Goal: Communication & Community: Answer question/provide support

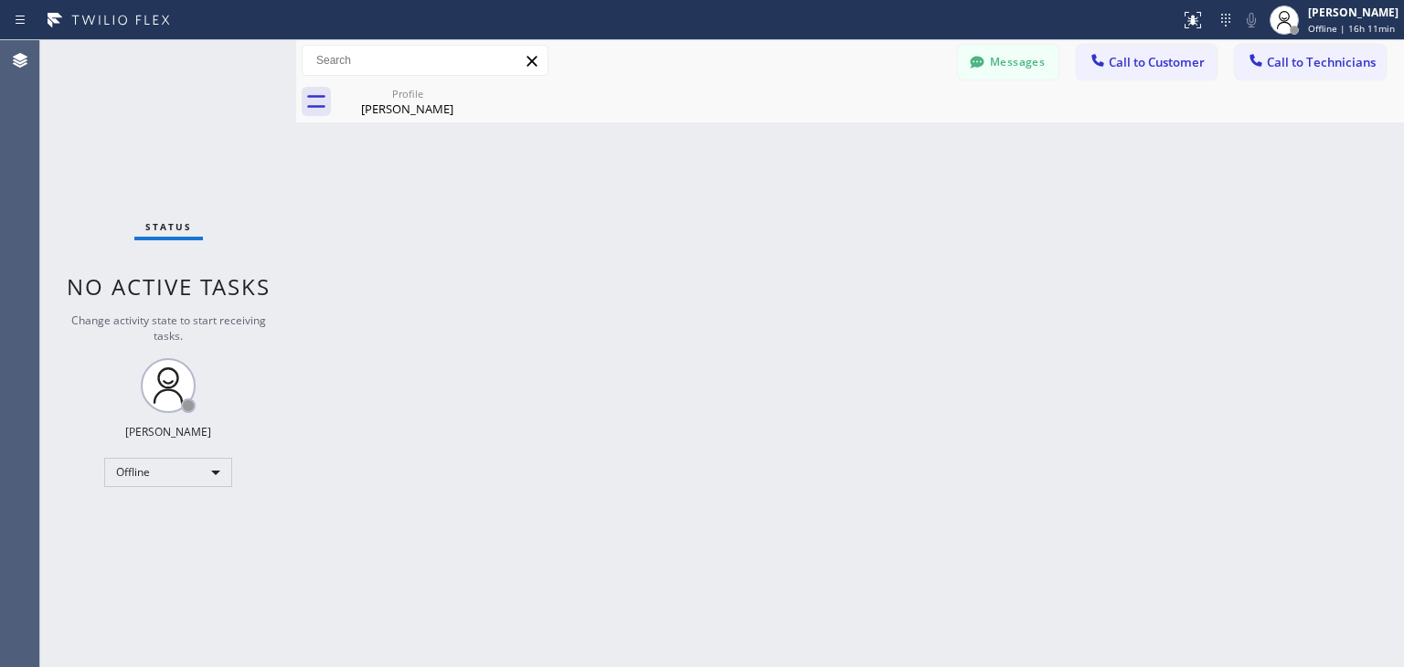
click at [996, 90] on div "Profile [PERSON_NAME]" at bounding box center [870, 101] width 1068 height 41
click at [1019, 69] on button "Messages" at bounding box center [1008, 62] width 101 height 35
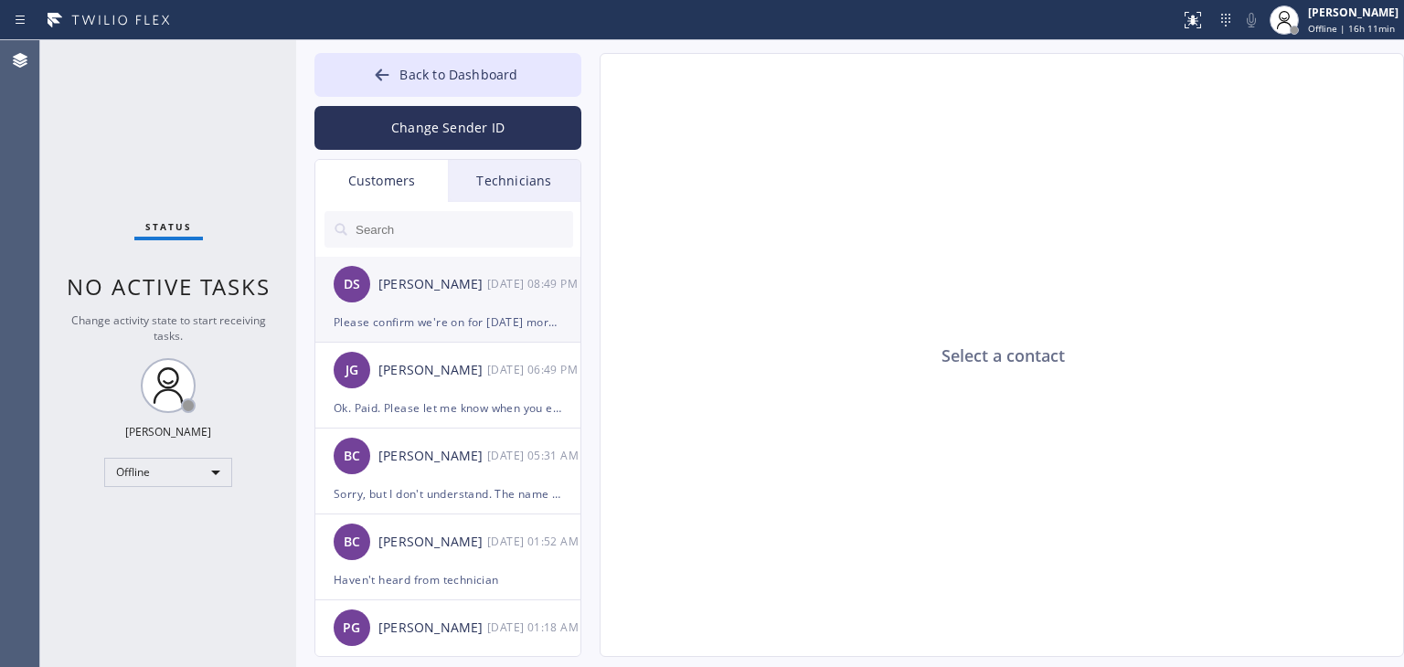
click at [468, 263] on div "DS [PERSON_NAME] [DATE] 08:49 PM" at bounding box center [448, 284] width 267 height 55
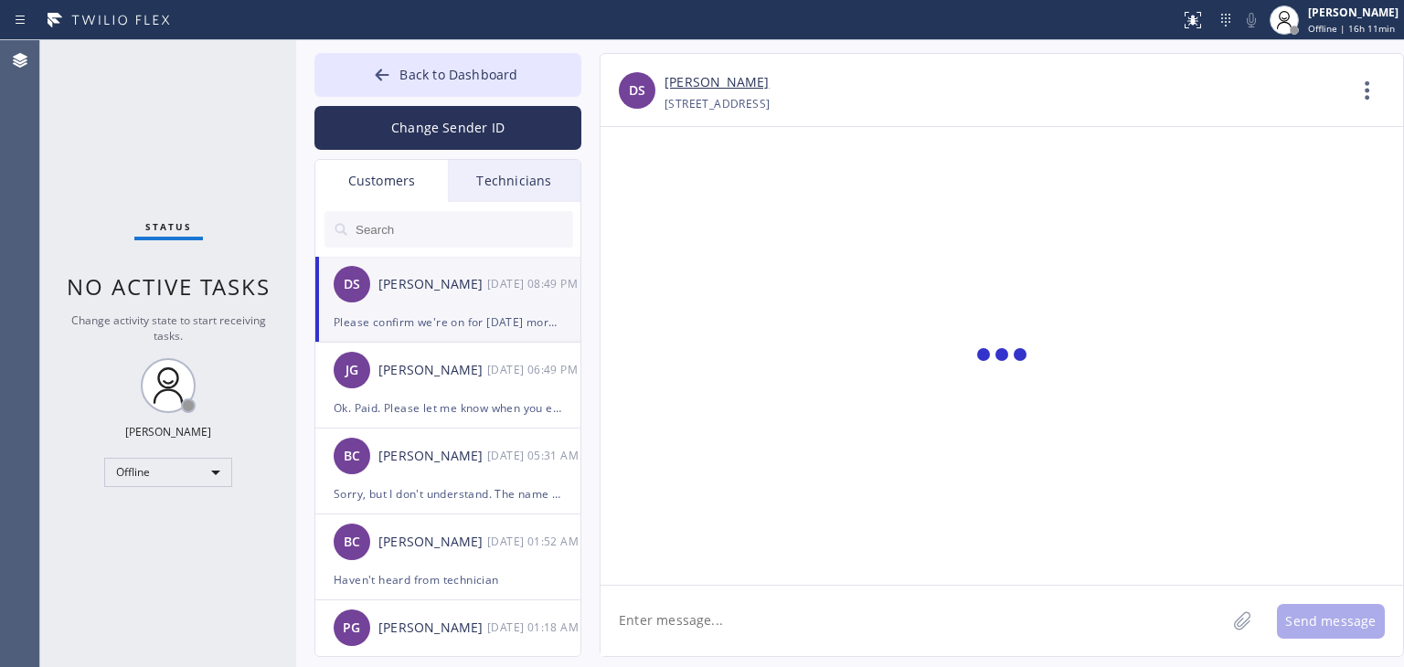
scroll to position [208, 0]
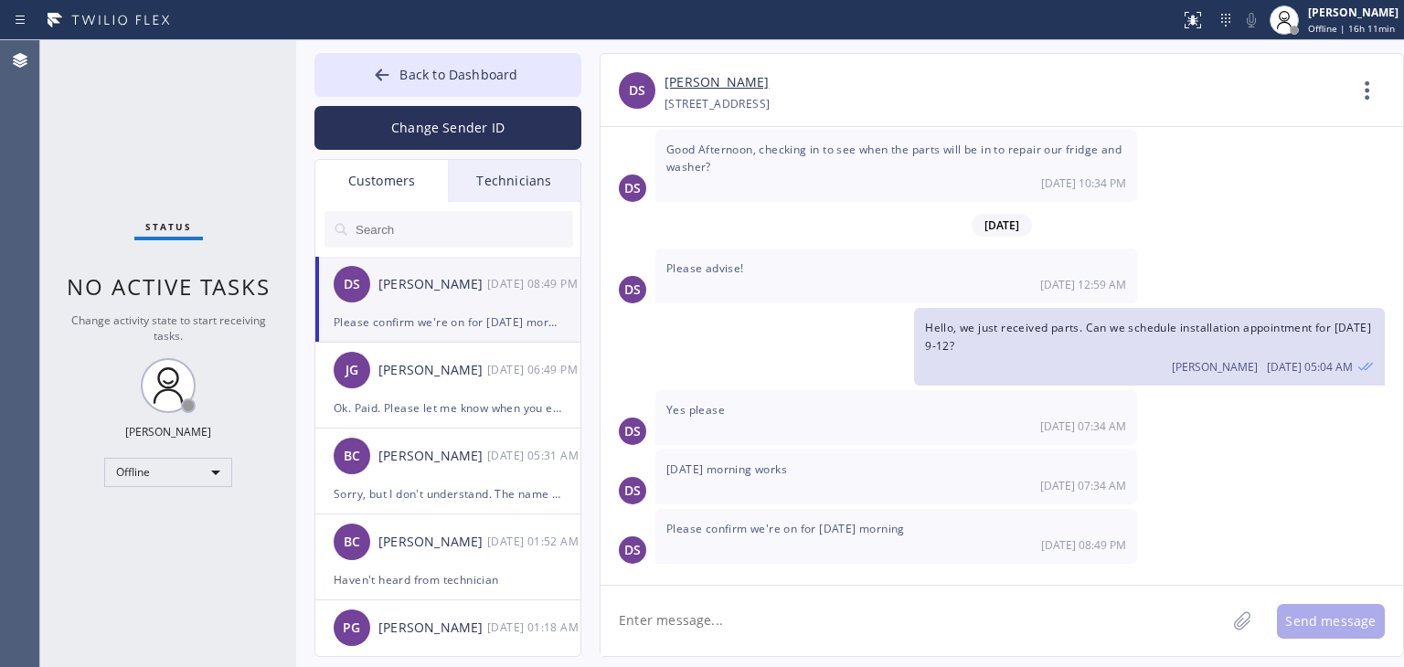
click at [803, 590] on textarea at bounding box center [913, 621] width 625 height 70
type textarea "yes, booked in our system for [DATE] morning. 9-12. Thank you!"
click at [1338, 619] on button "Send message" at bounding box center [1331, 621] width 108 height 35
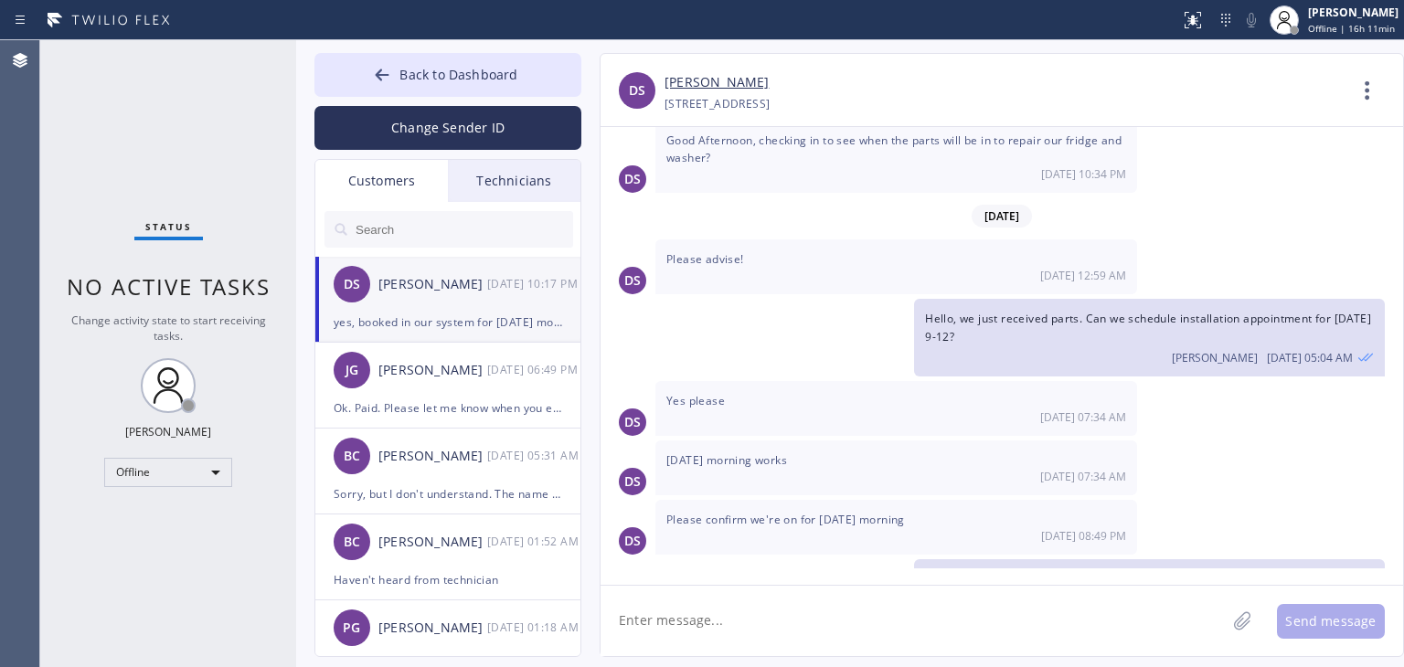
scroll to position [271, 0]
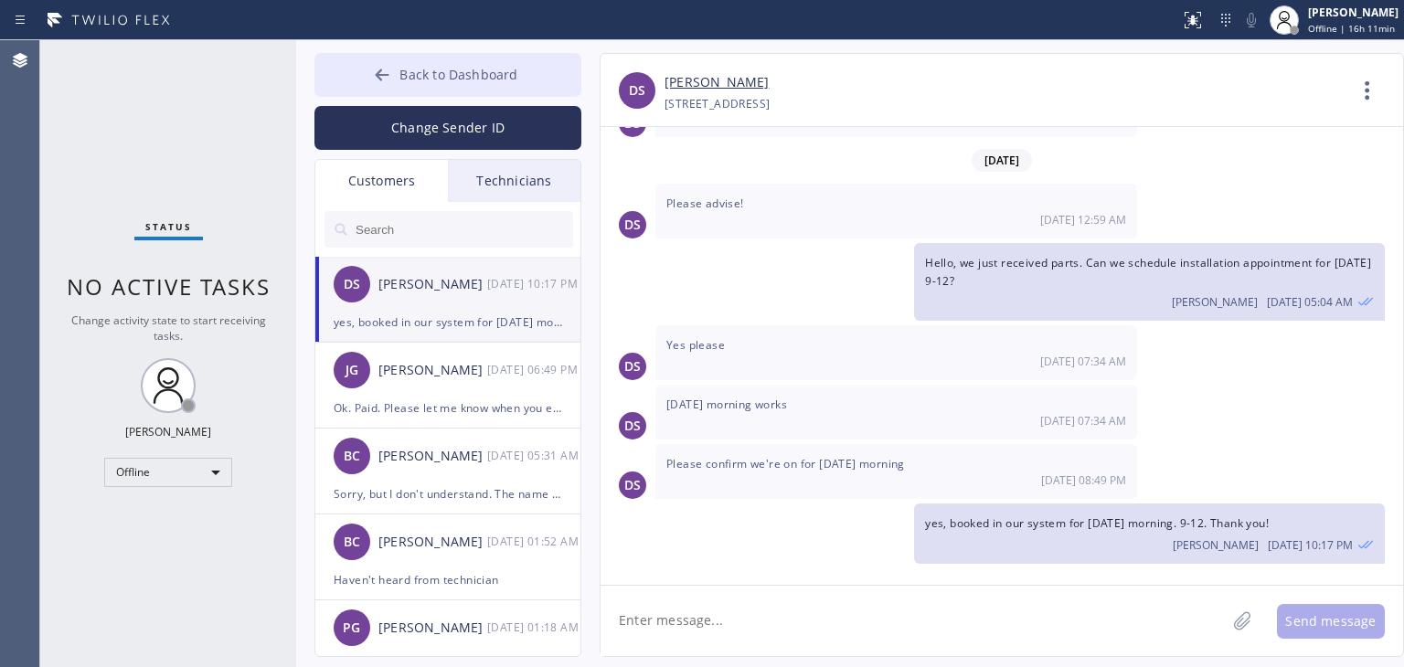
click at [490, 79] on span "Back to Dashboard" at bounding box center [458, 74] width 118 height 17
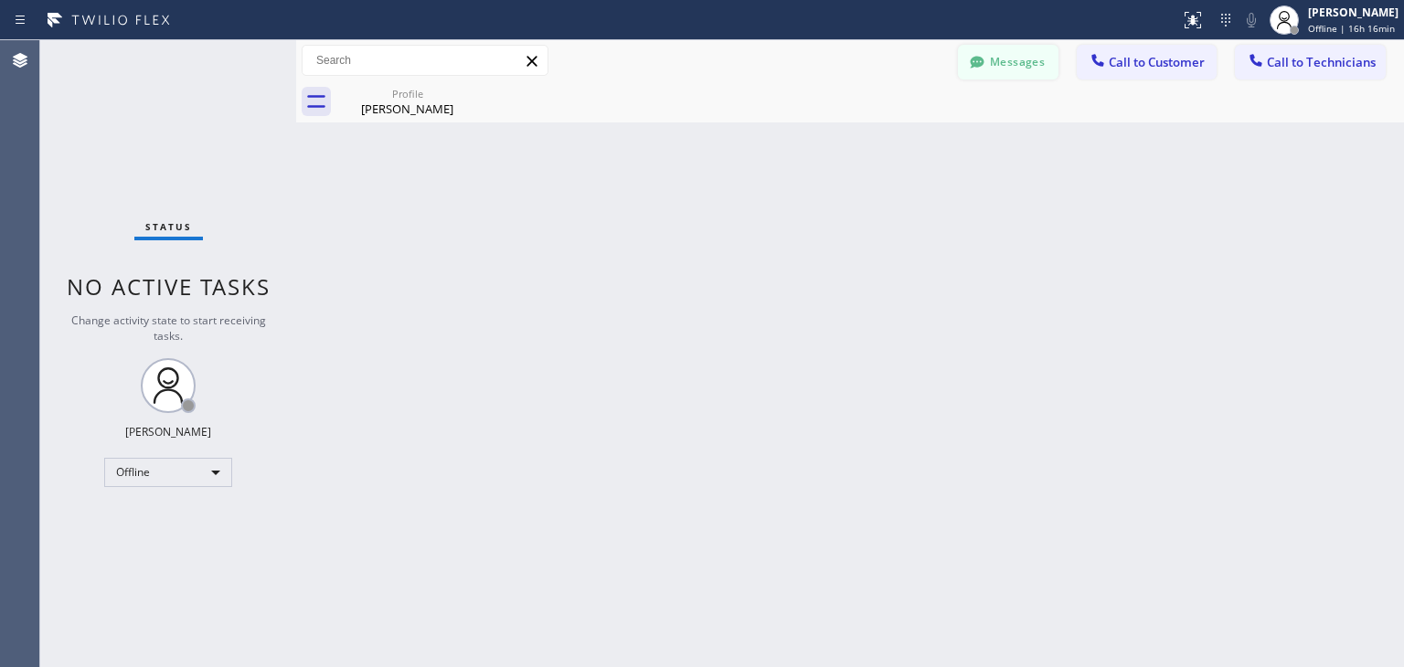
click at [1025, 78] on button "Messages" at bounding box center [1008, 62] width 101 height 35
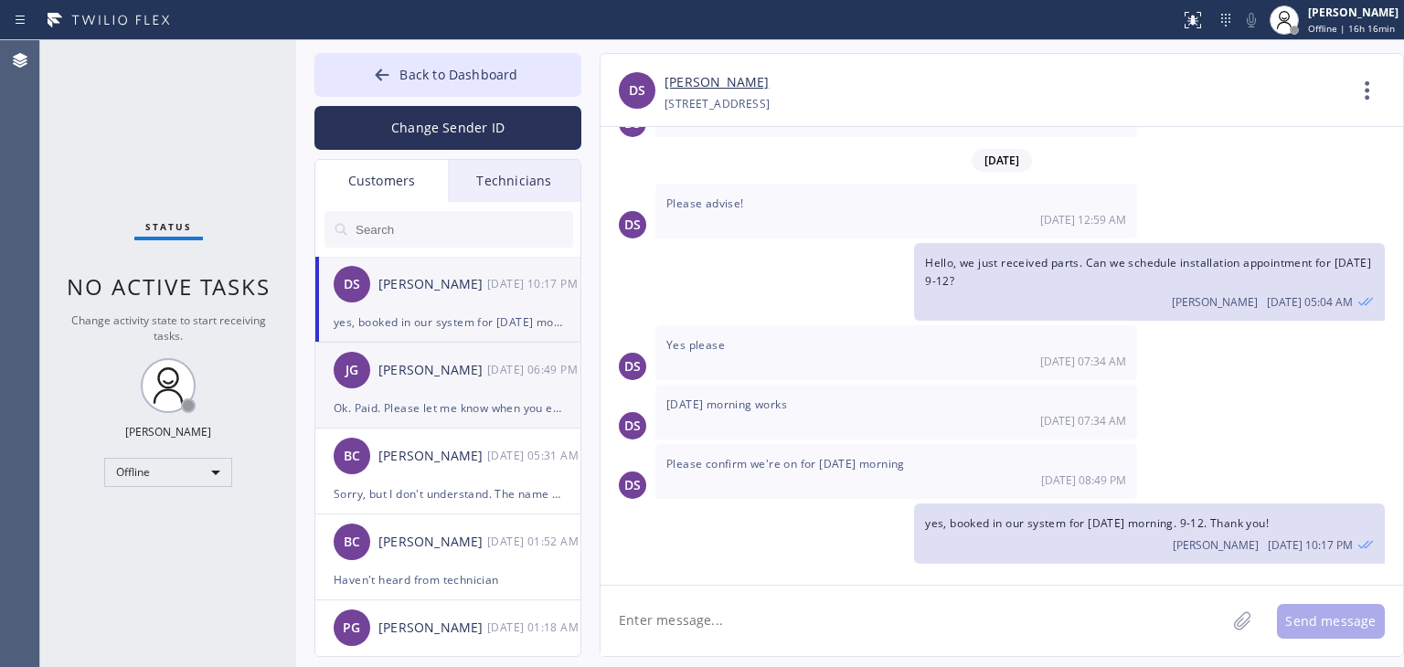
click at [500, 372] on div "[DATE] 06:49 PM" at bounding box center [534, 369] width 95 height 21
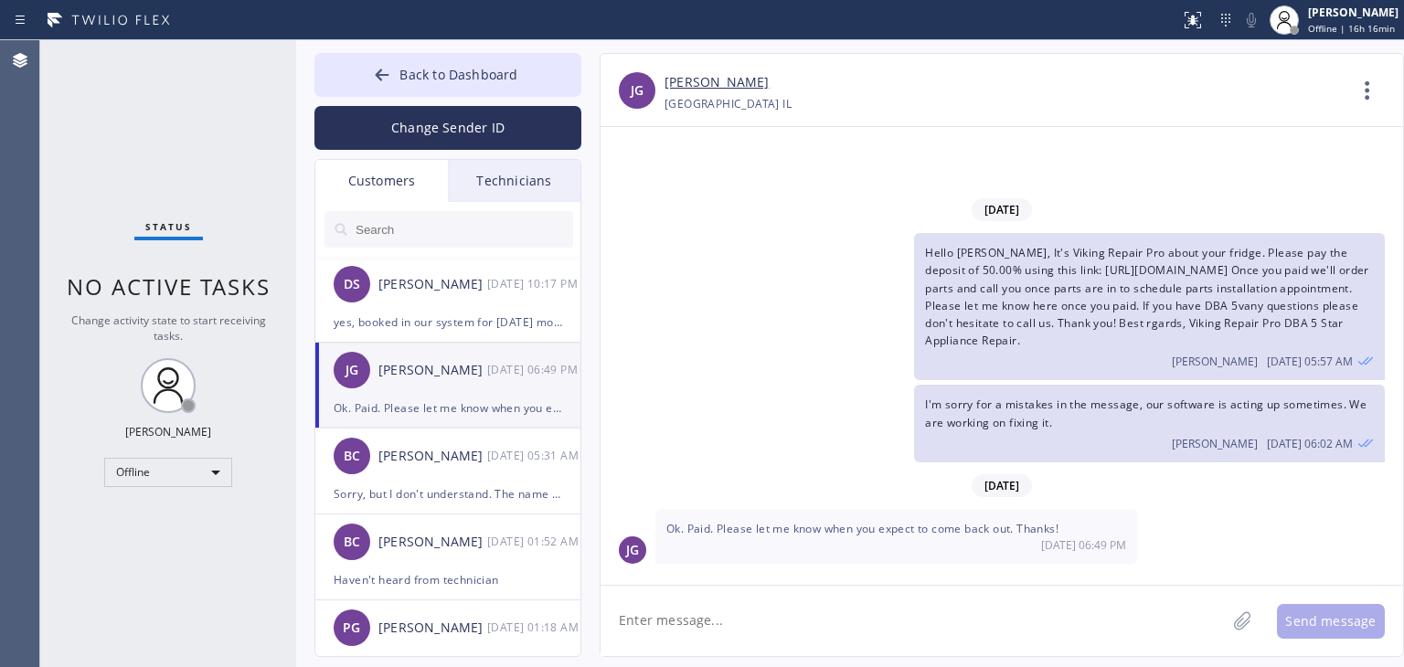
scroll to position [0, 0]
drag, startPoint x: 806, startPoint y: 563, endPoint x: 1048, endPoint y: 516, distance: 245.8
click at [1048, 516] on div "Ok. Paid. Please let me know when you expect to come back out. Thanks! [DATE] 0…" at bounding box center [896, 536] width 482 height 55
click at [962, 503] on div "[DATE]" at bounding box center [1002, 485] width 803 height 37
click at [447, 446] on div "[PERSON_NAME]" at bounding box center [432, 456] width 109 height 21
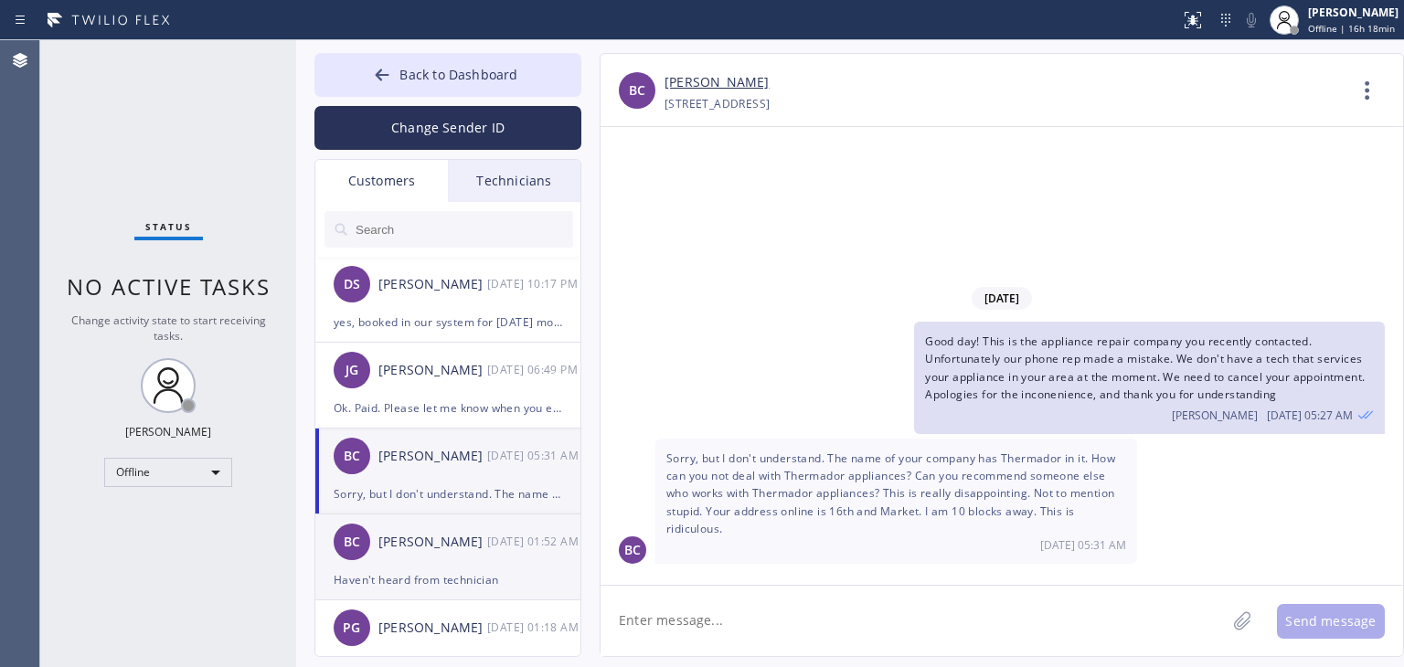
click at [467, 554] on div "BC [PERSON_NAME] [DATE] 01:52 AM" at bounding box center [448, 542] width 267 height 55
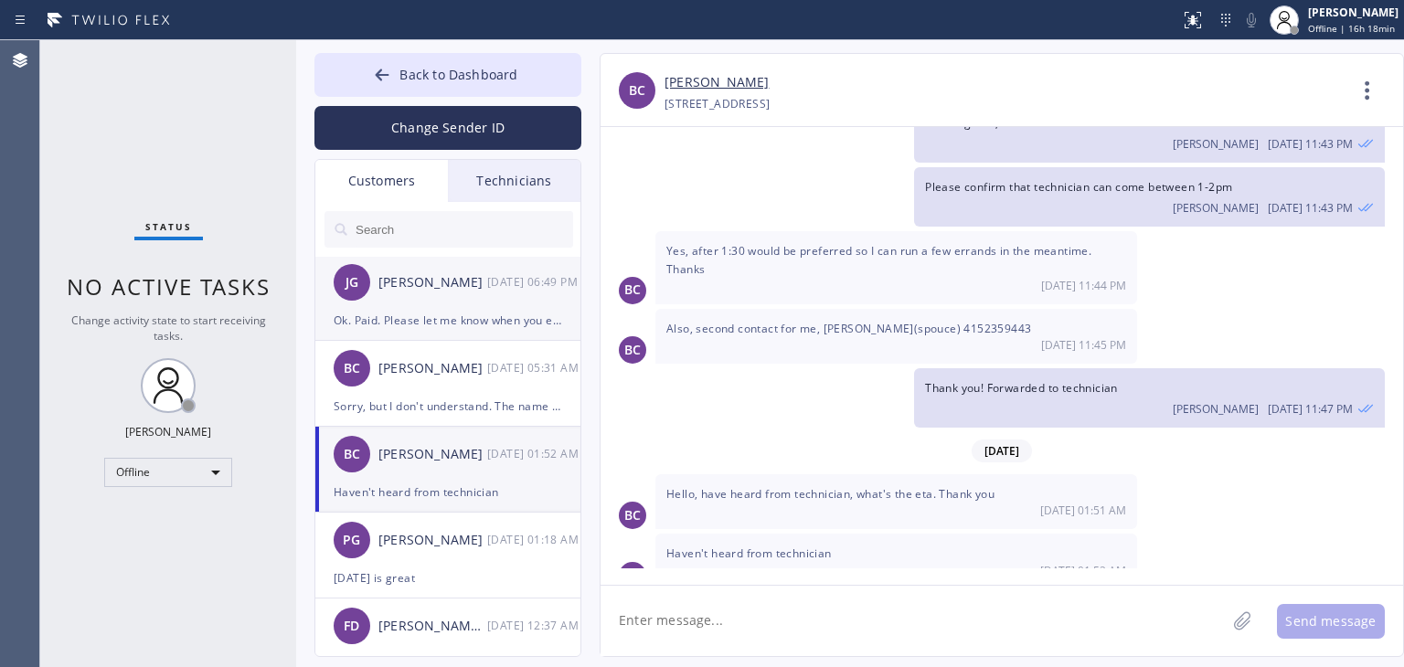
scroll to position [93, 0]
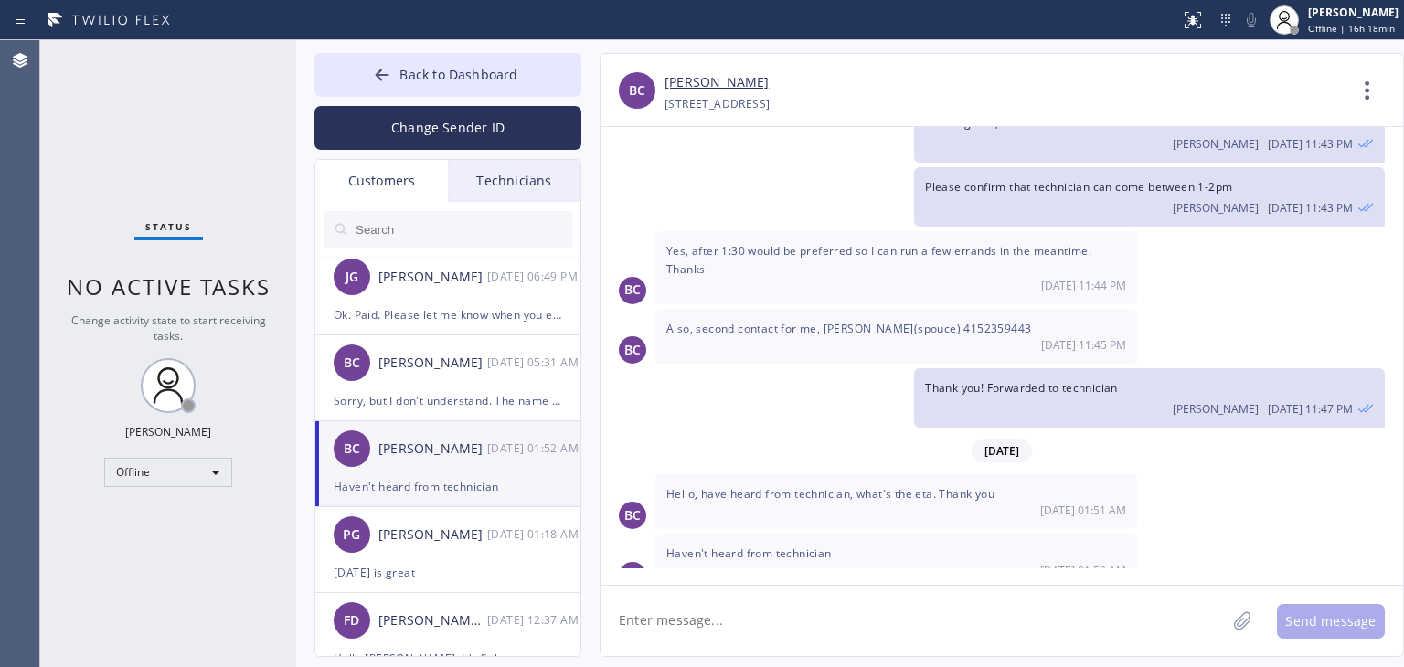
click at [700, 78] on link "[PERSON_NAME]" at bounding box center [717, 82] width 104 height 21
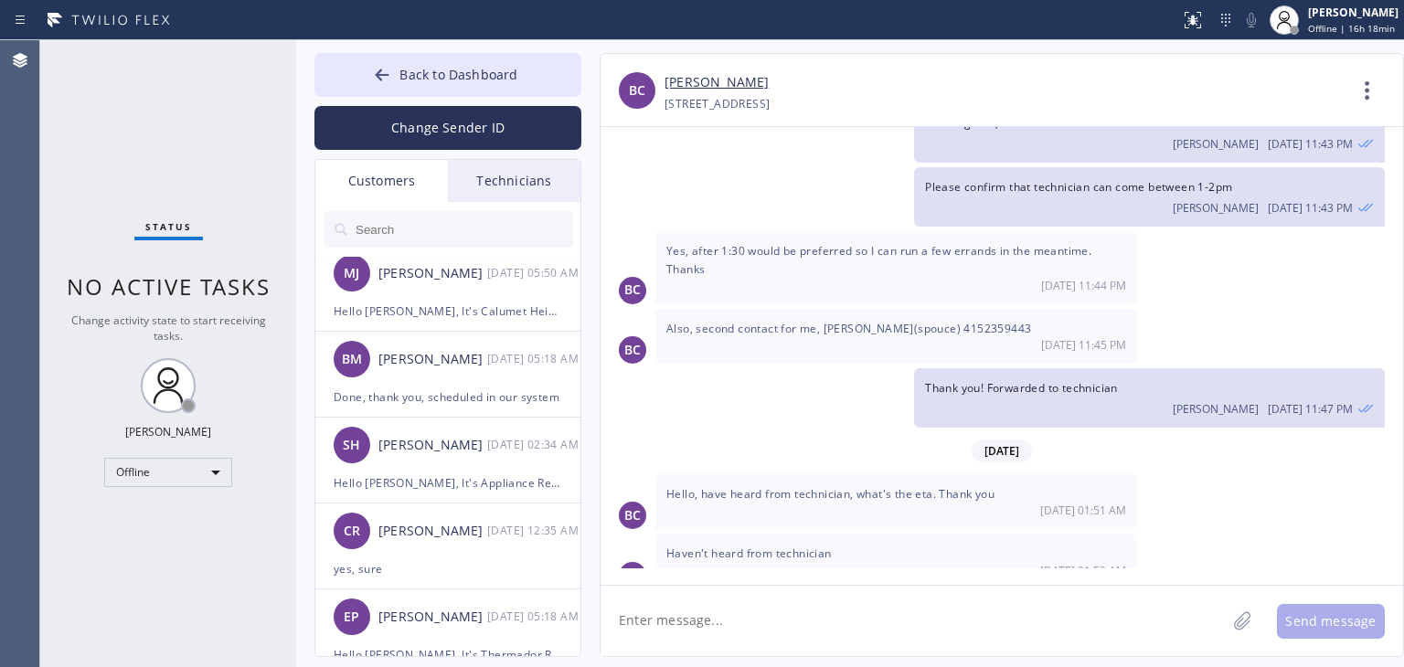
scroll to position [589, 0]
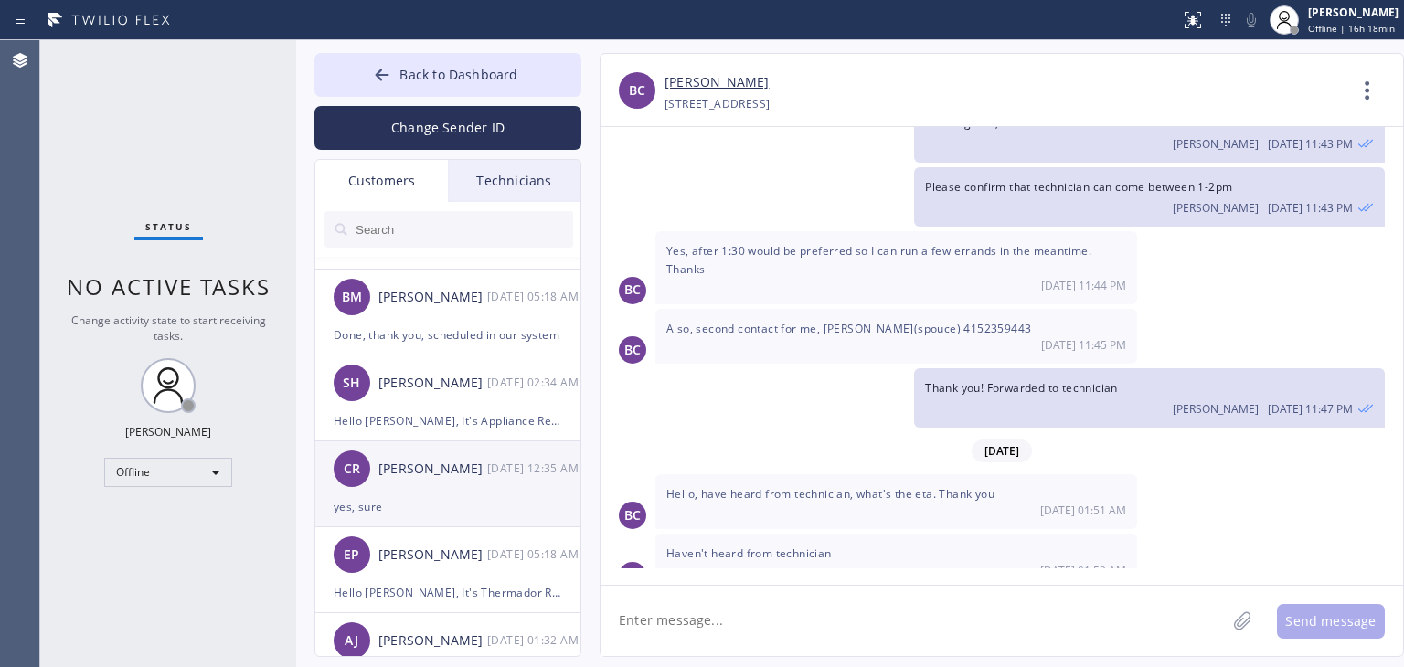
click at [439, 479] on div "[PERSON_NAME]" at bounding box center [432, 469] width 109 height 21
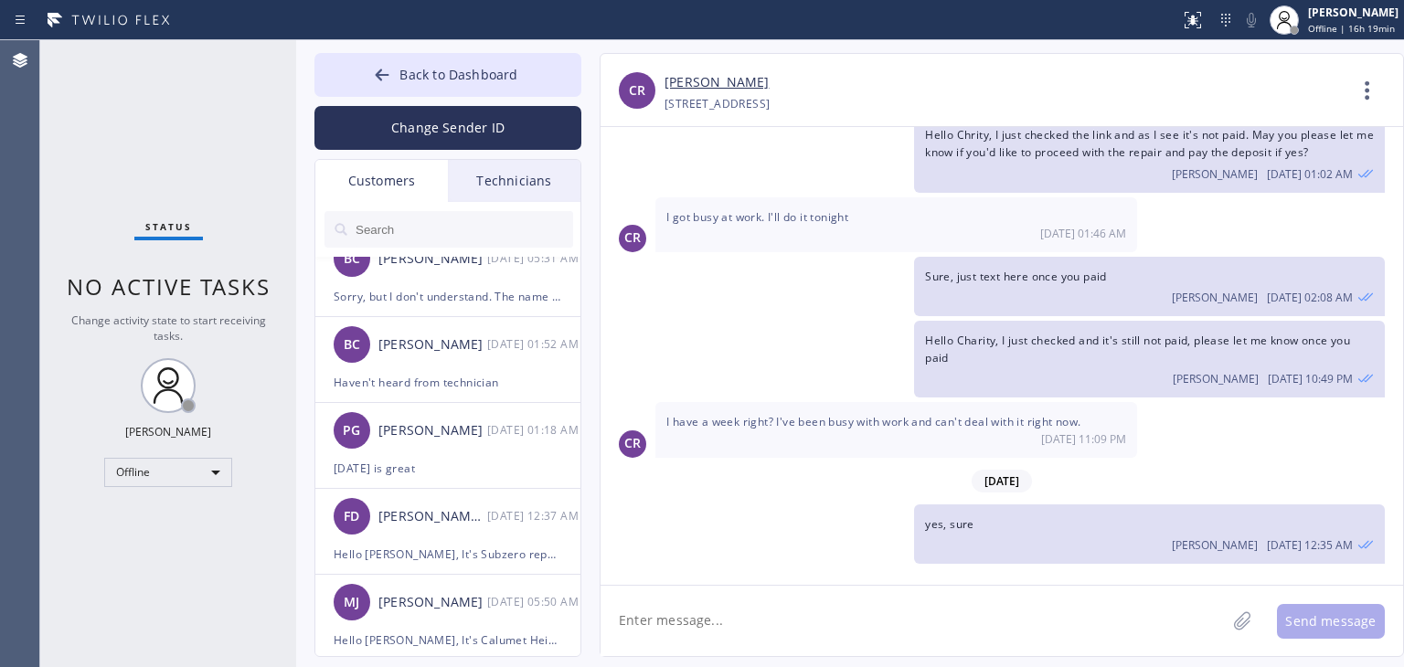
scroll to position [0, 0]
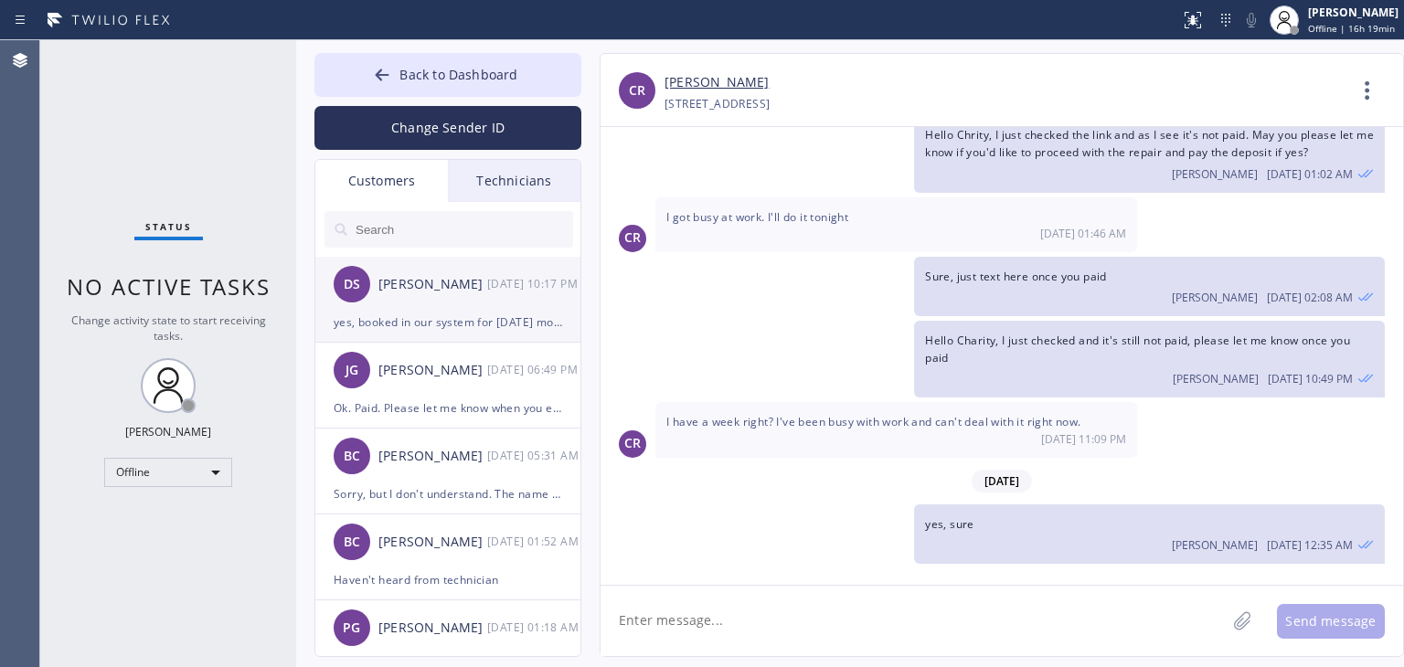
click at [479, 321] on div "yes, booked in our system for [DATE] morning. 9-12. Thank you!" at bounding box center [448, 322] width 229 height 21
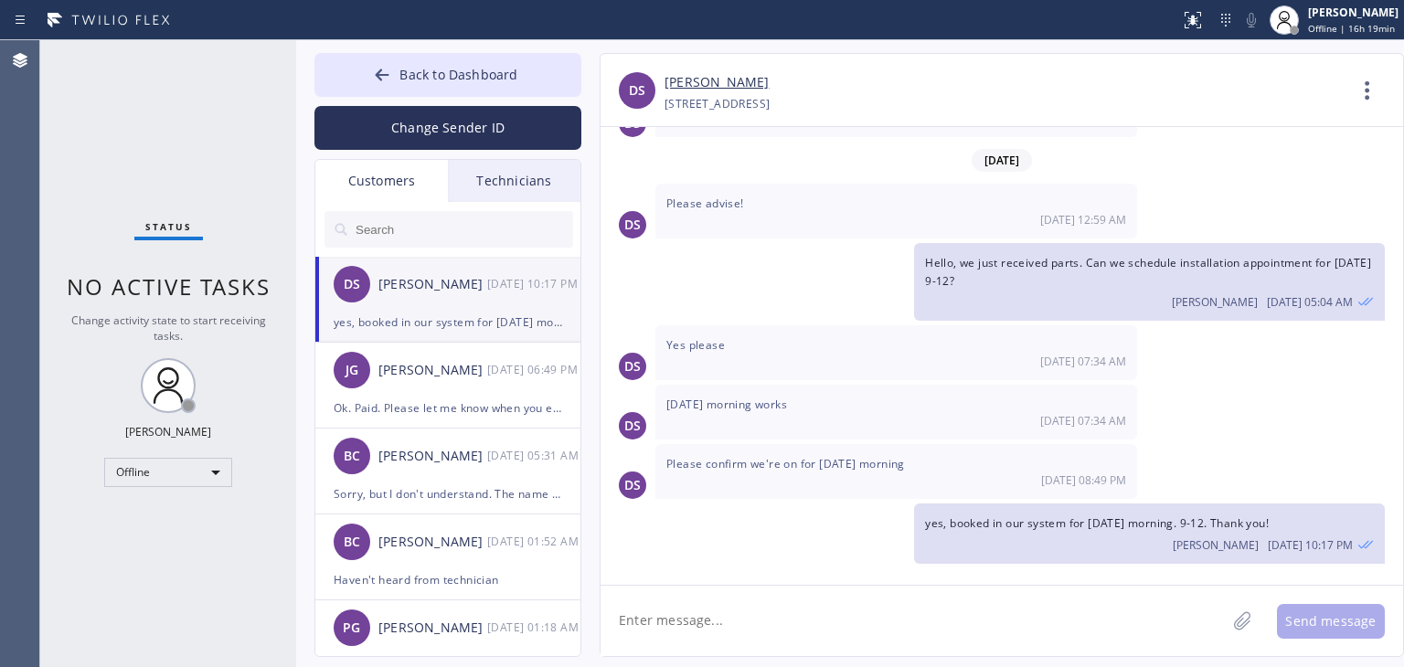
scroll to position [271, 0]
click at [468, 400] on div "Ok. Paid. Please let me know when you expect to come back out. Thanks!" at bounding box center [448, 408] width 229 height 21
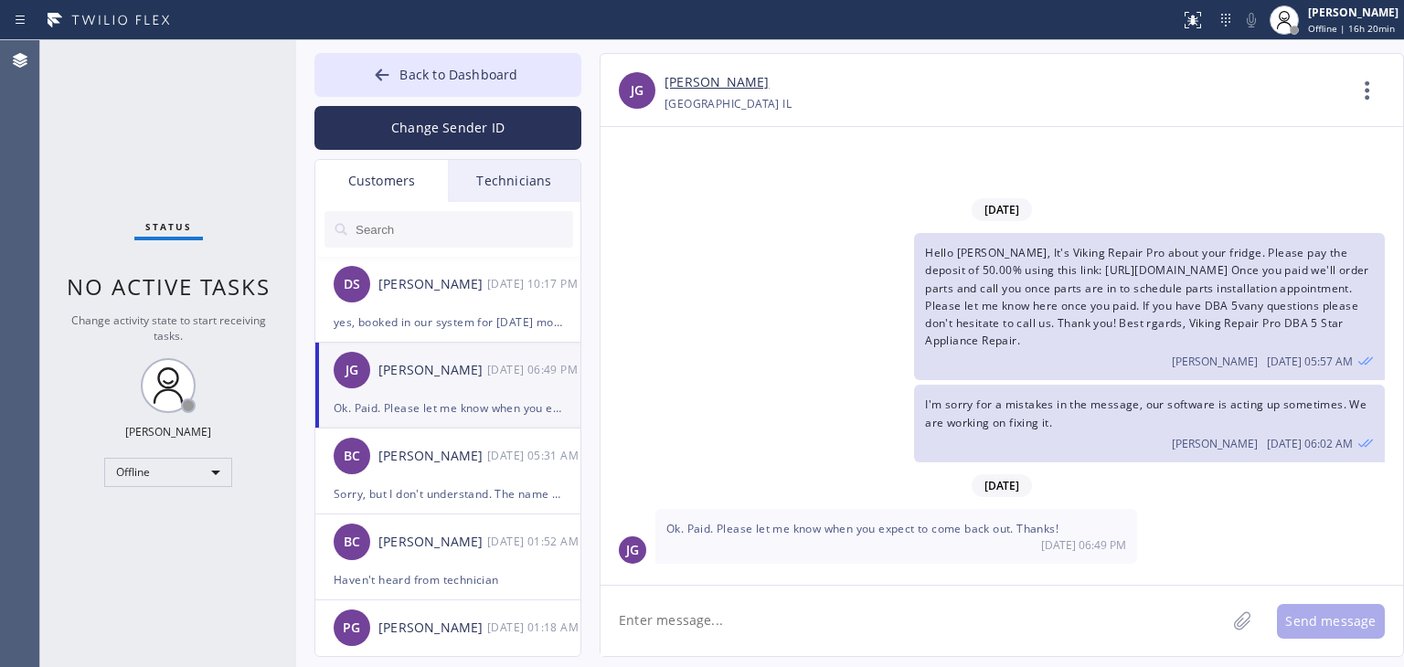
scroll to position [0, 0]
click at [904, 612] on textarea at bounding box center [913, 621] width 625 height 70
click at [516, 74] on button "Back to Dashboard" at bounding box center [447, 75] width 267 height 44
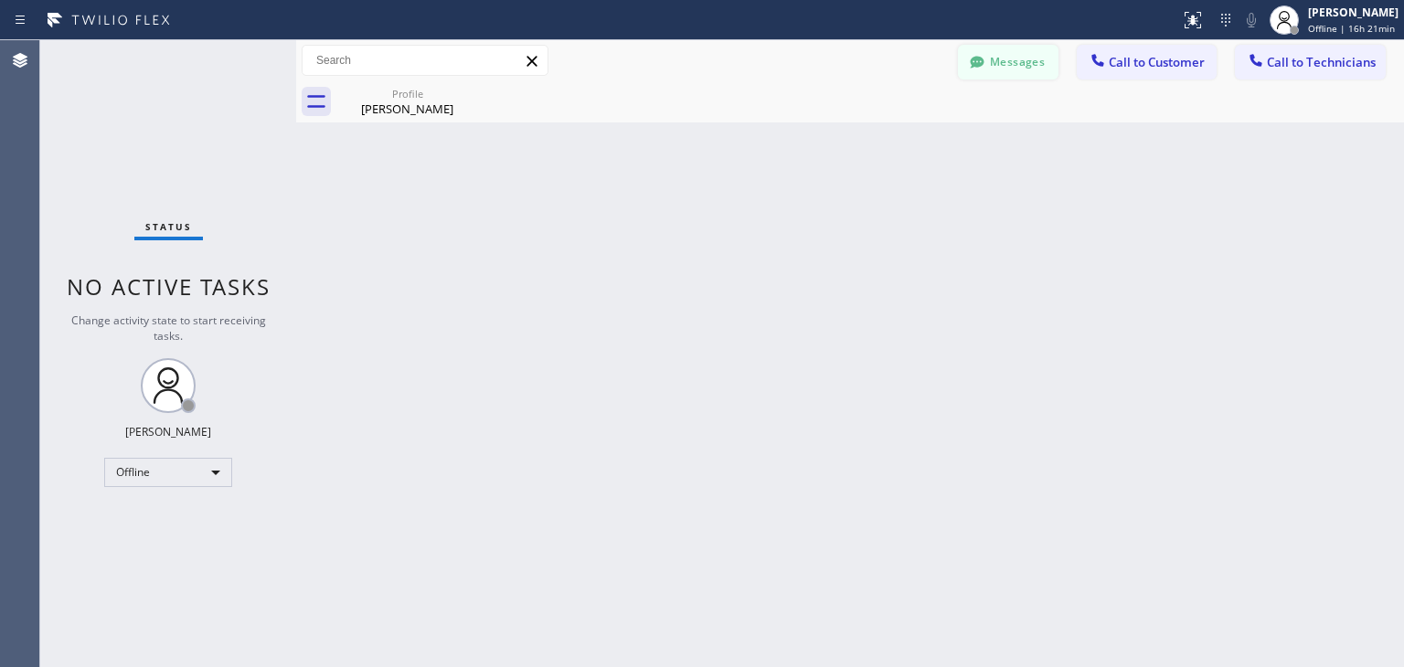
click at [1026, 61] on button "Messages" at bounding box center [1008, 62] width 101 height 35
